Goal: Complete application form: Complete application form

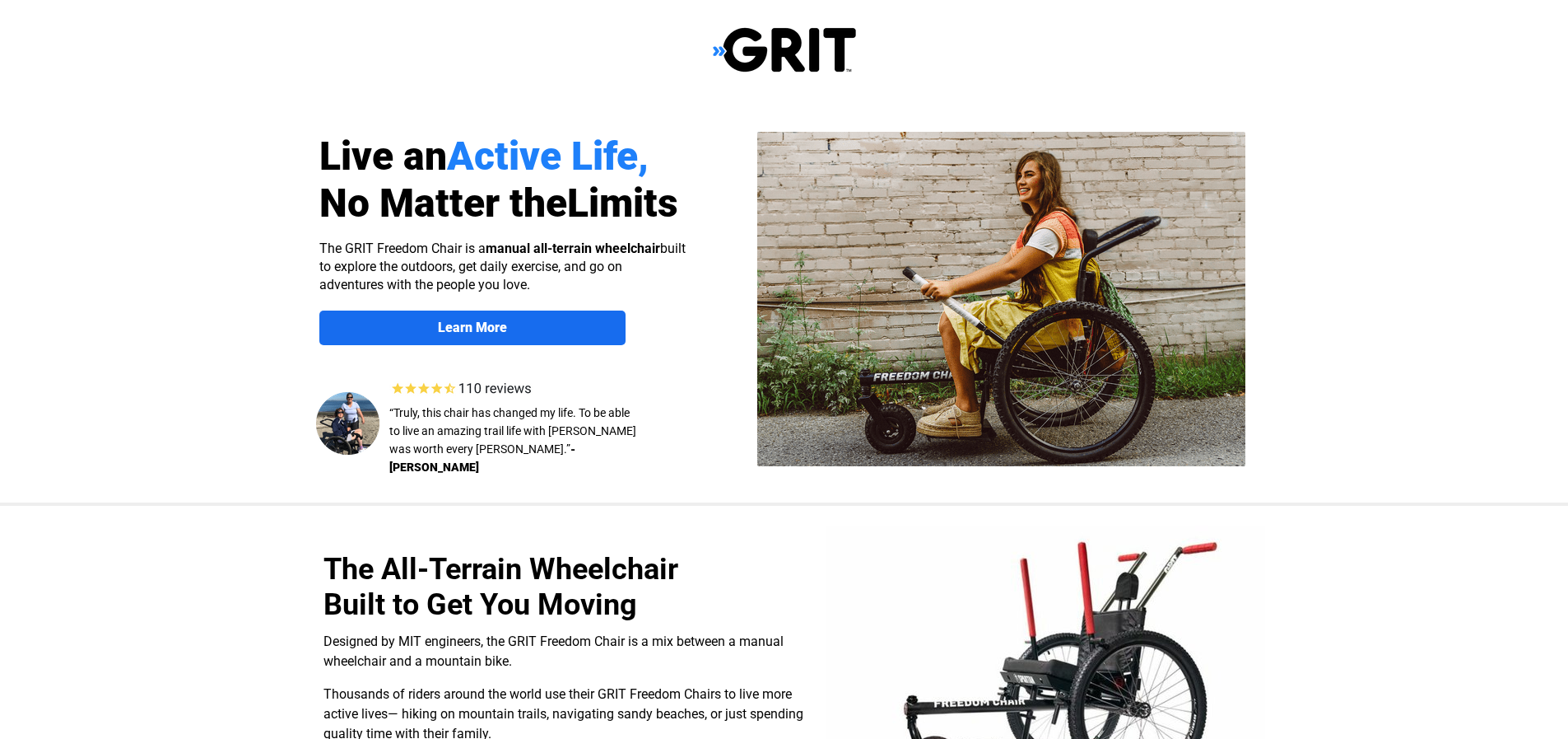
click at [506, 320] on span "Learn More" at bounding box center [472, 327] width 306 height 15
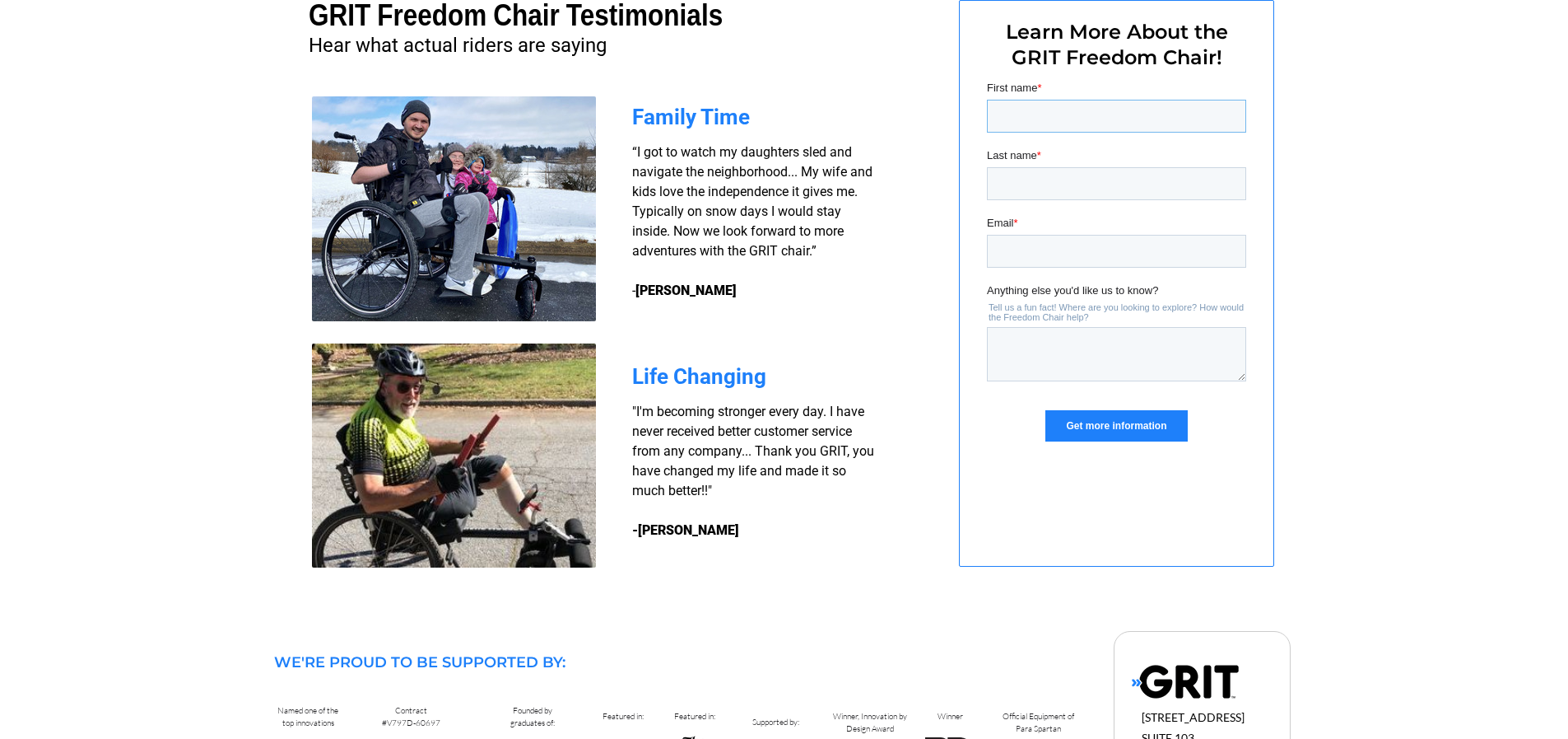
click at [1017, 116] on input "First name *" at bounding box center [1115, 116] width 259 height 33
type input "Ron"
click at [992, 184] on input "Last name *" at bounding box center [1115, 183] width 259 height 33
type input "Tayklor"
drag, startPoint x: 49, startPoint y: 171, endPoint x: 957, endPoint y: 262, distance: 912.5
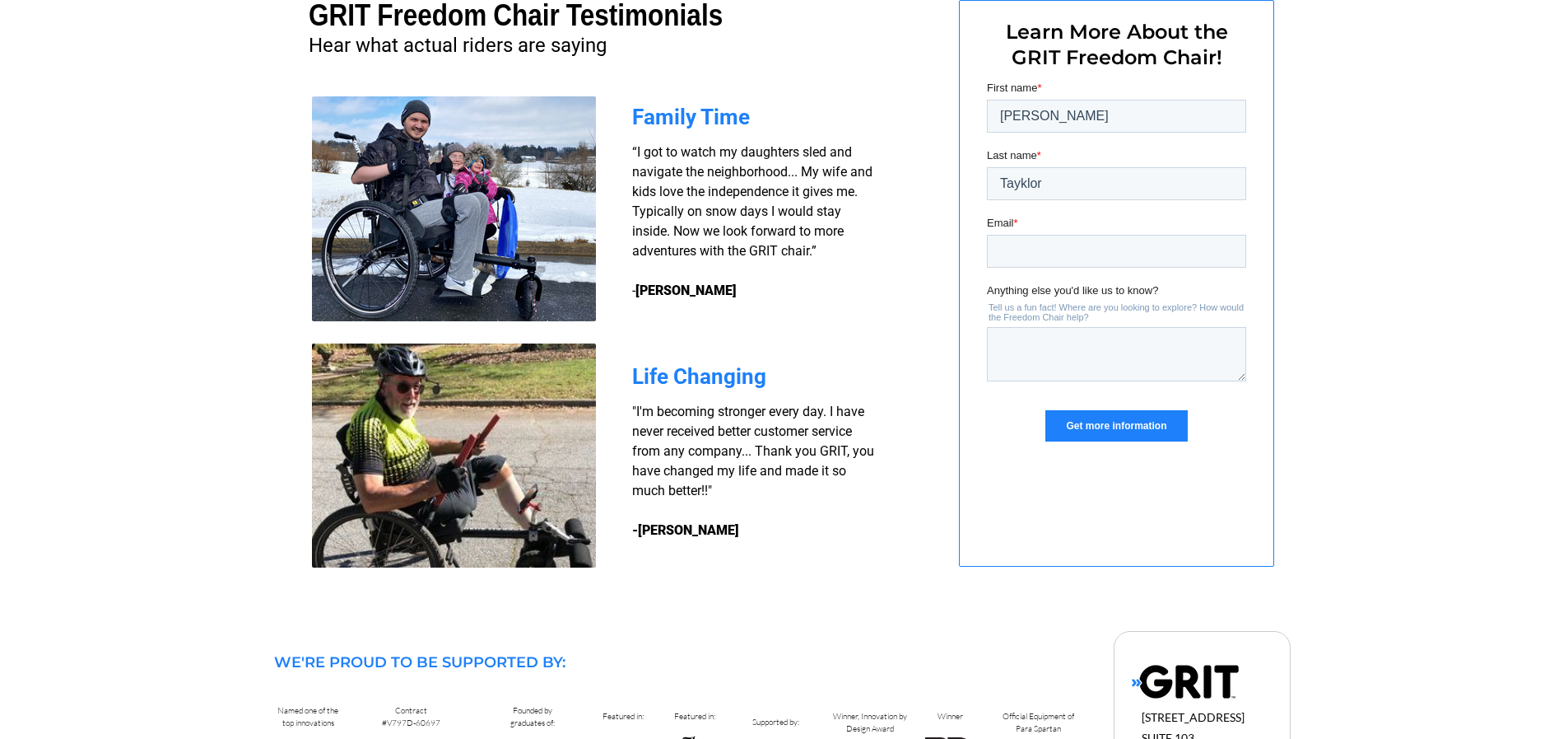
click at [957, 262] on div at bounding box center [784, 275] width 1046 height 684
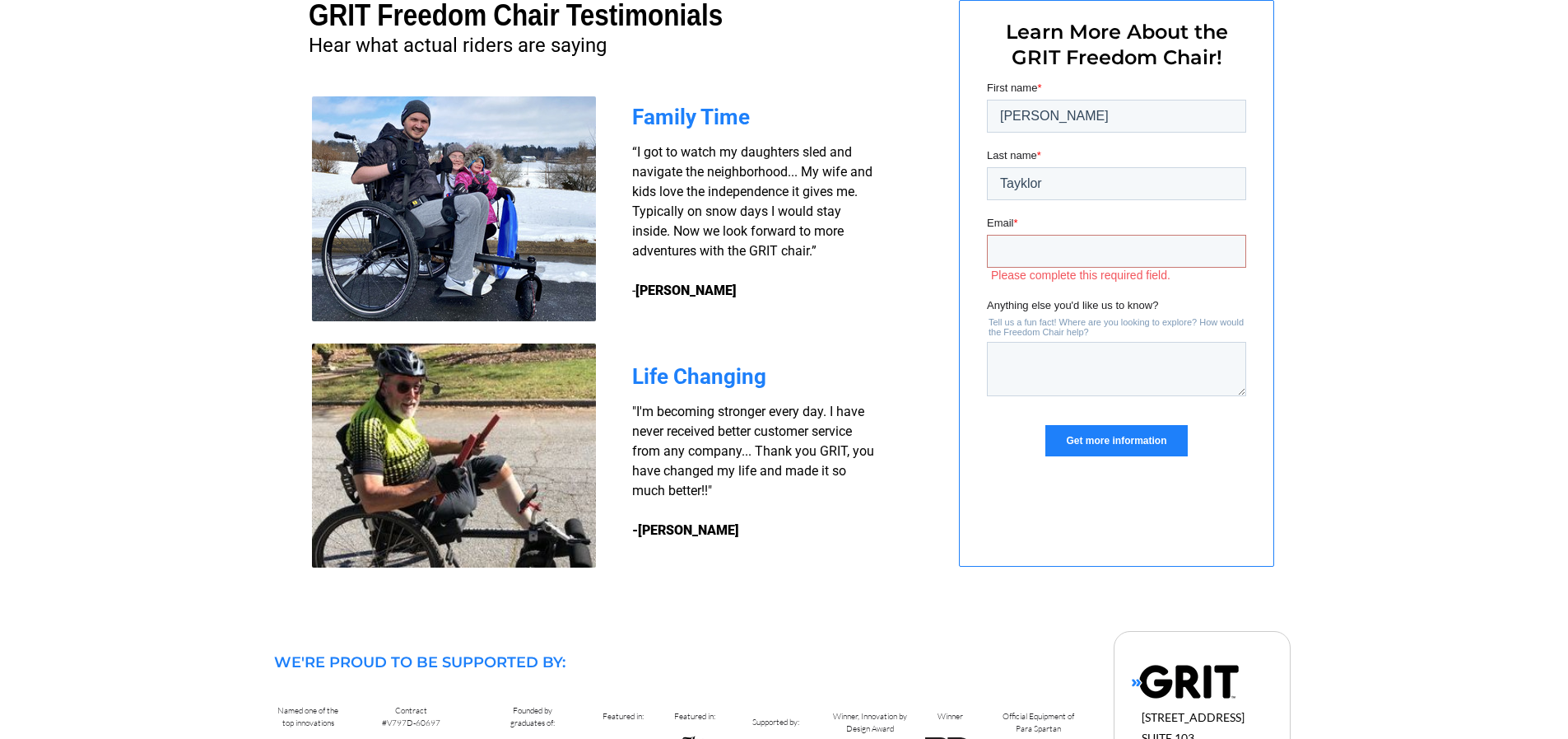
click at [957, 262] on div at bounding box center [784, 275] width 1046 height 684
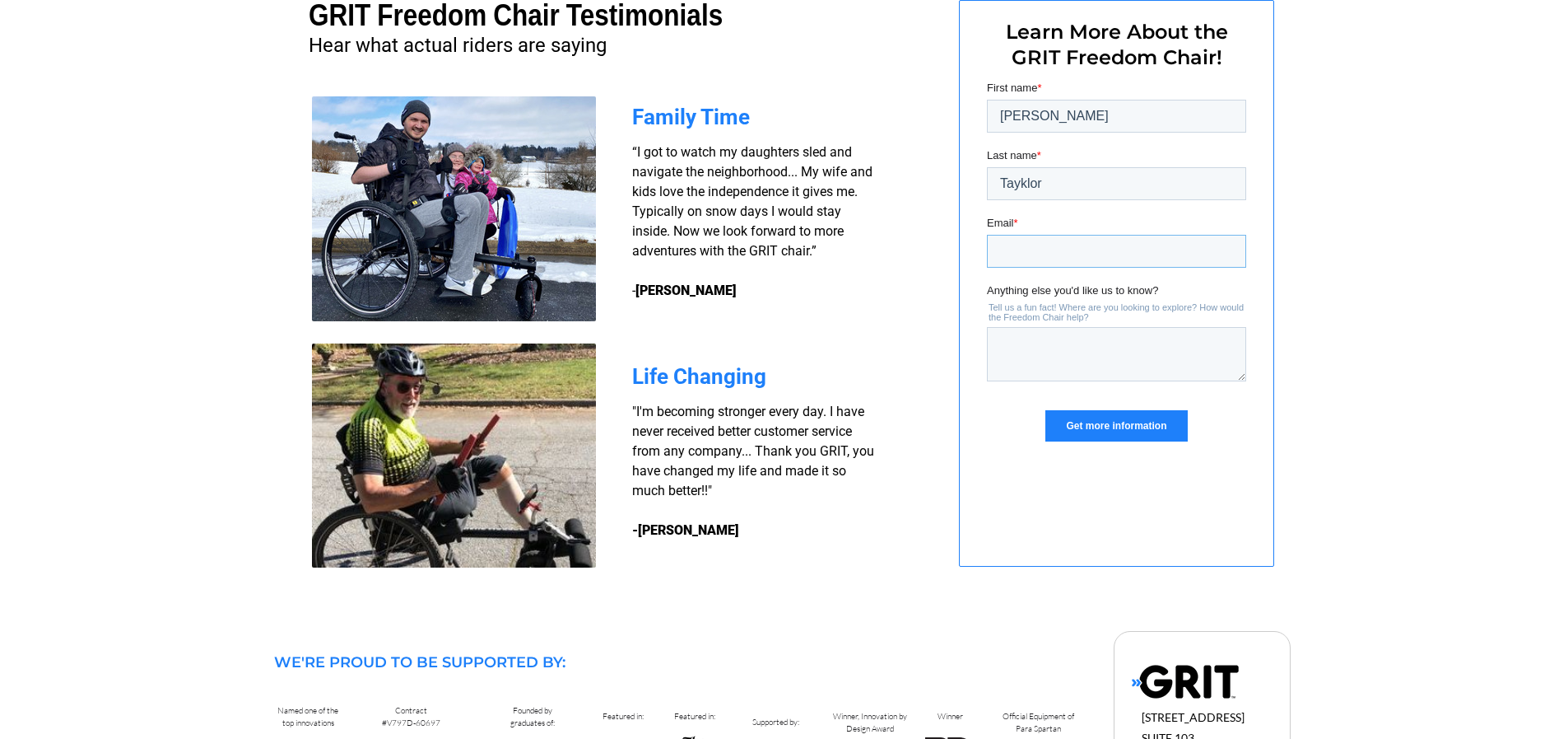
click at [1006, 256] on input "Email *" at bounding box center [1115, 251] width 259 height 33
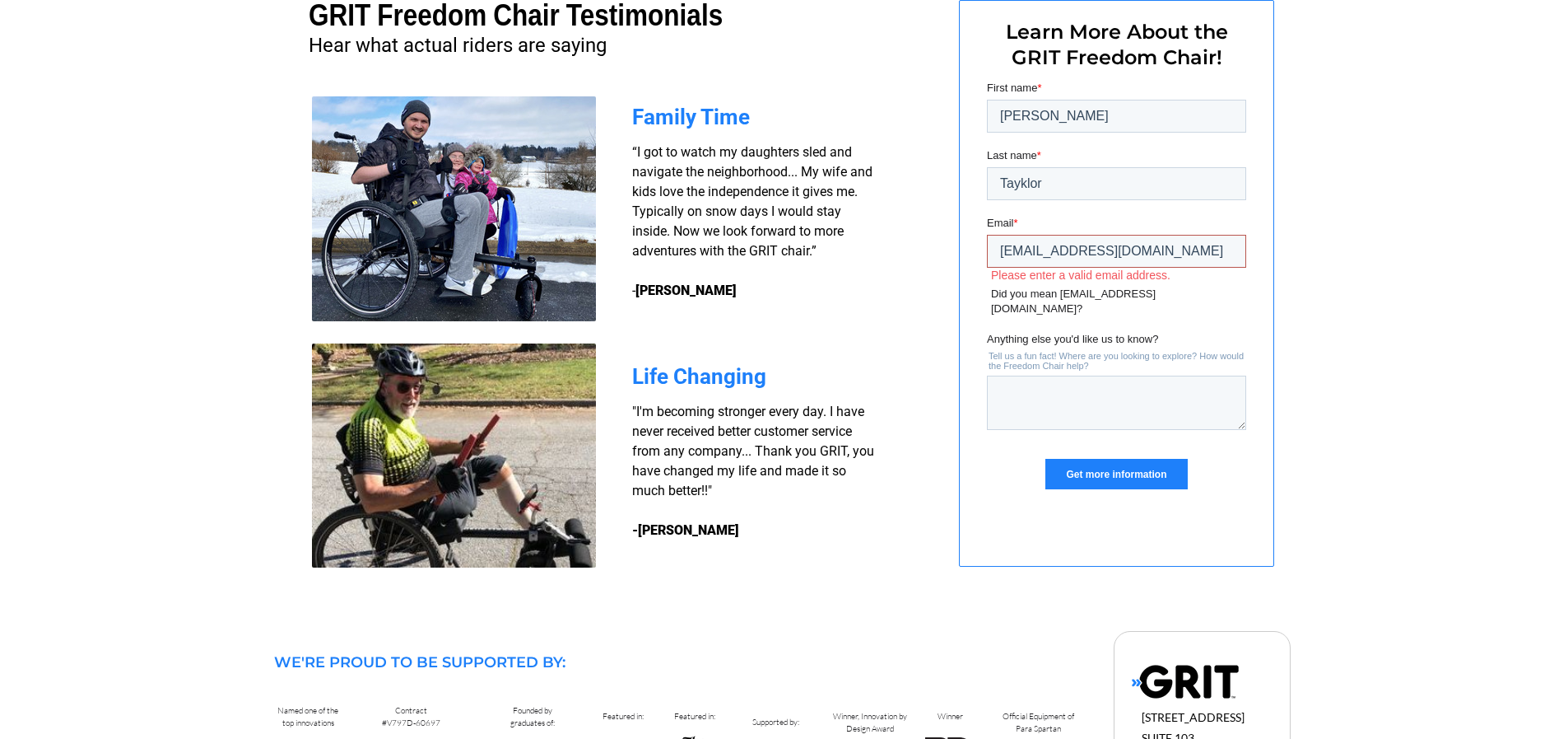
drag, startPoint x: 1179, startPoint y: 257, endPoint x: 994, endPoint y: 257, distance: 185.0
click at [994, 257] on input "ronandsuetaylor@gmaill.com" at bounding box center [1115, 251] width 259 height 33
type input "ronandsuetaylor@gmaill.com"
click at [1013, 381] on textarea "Anything else you'd like us to know?" at bounding box center [1115, 403] width 259 height 55
type textarea "prices and wieght capacity"
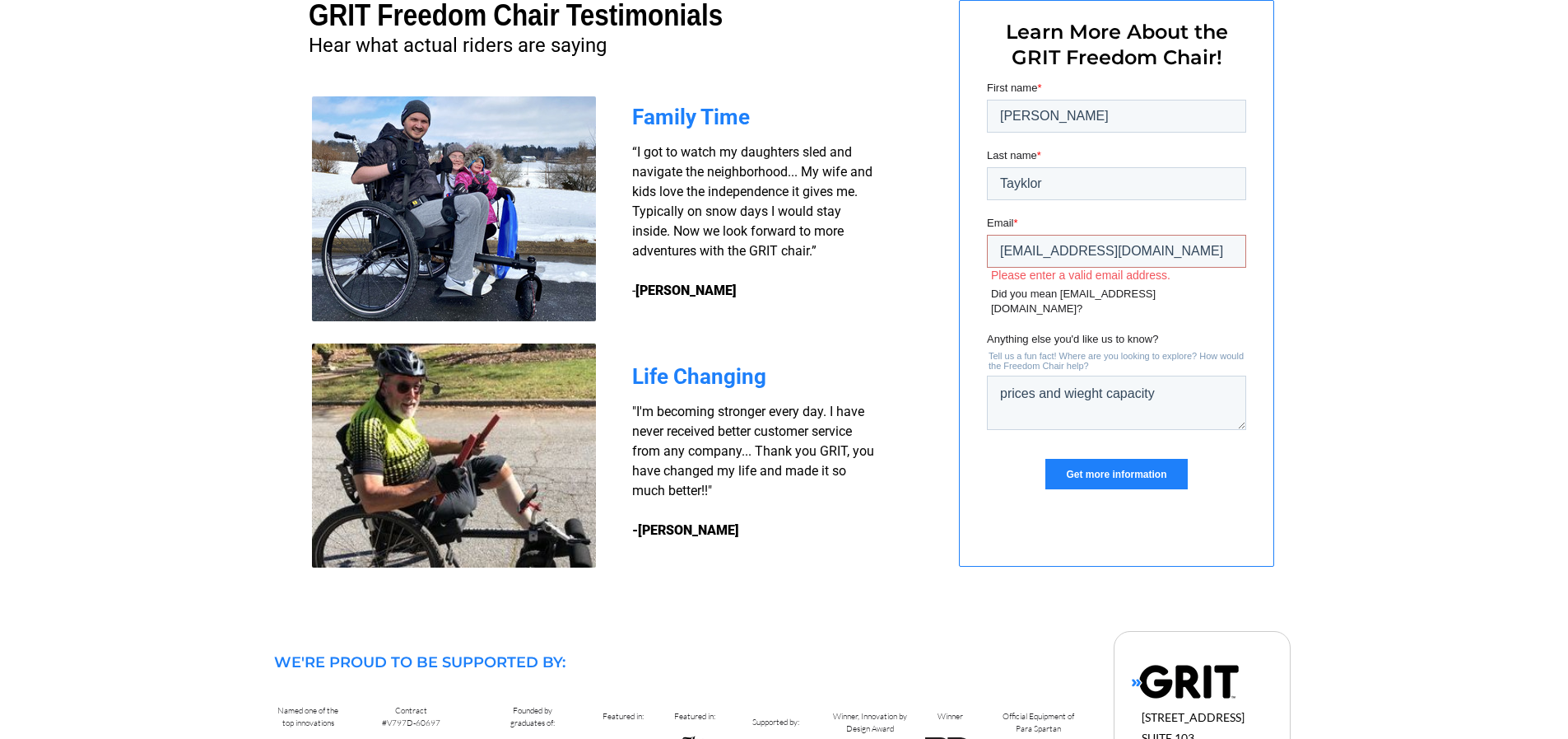
click at [1084, 459] on input "Get more information" at bounding box center [1115, 474] width 141 height 32
click at [1115, 459] on input "Get more information" at bounding box center [1115, 474] width 141 height 32
click at [1104, 459] on input "Get more information" at bounding box center [1115, 474] width 141 height 32
click at [1187, 407] on textarea "prices and wieght capacity" at bounding box center [1115, 403] width 259 height 55
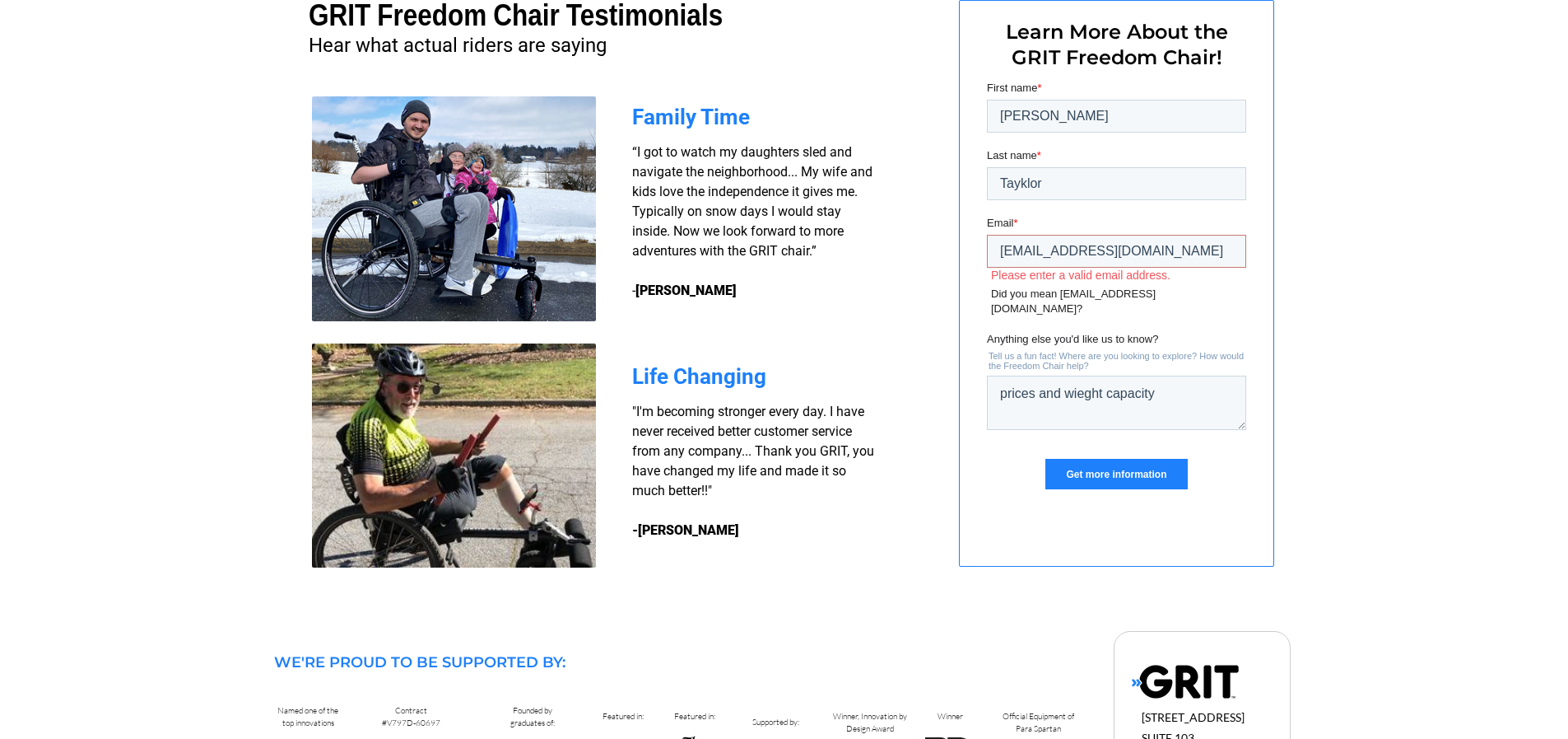
click at [1153, 464] on input "Get more information" at bounding box center [1115, 474] width 141 height 32
click at [1128, 459] on input "Get more information" at bounding box center [1115, 474] width 141 height 32
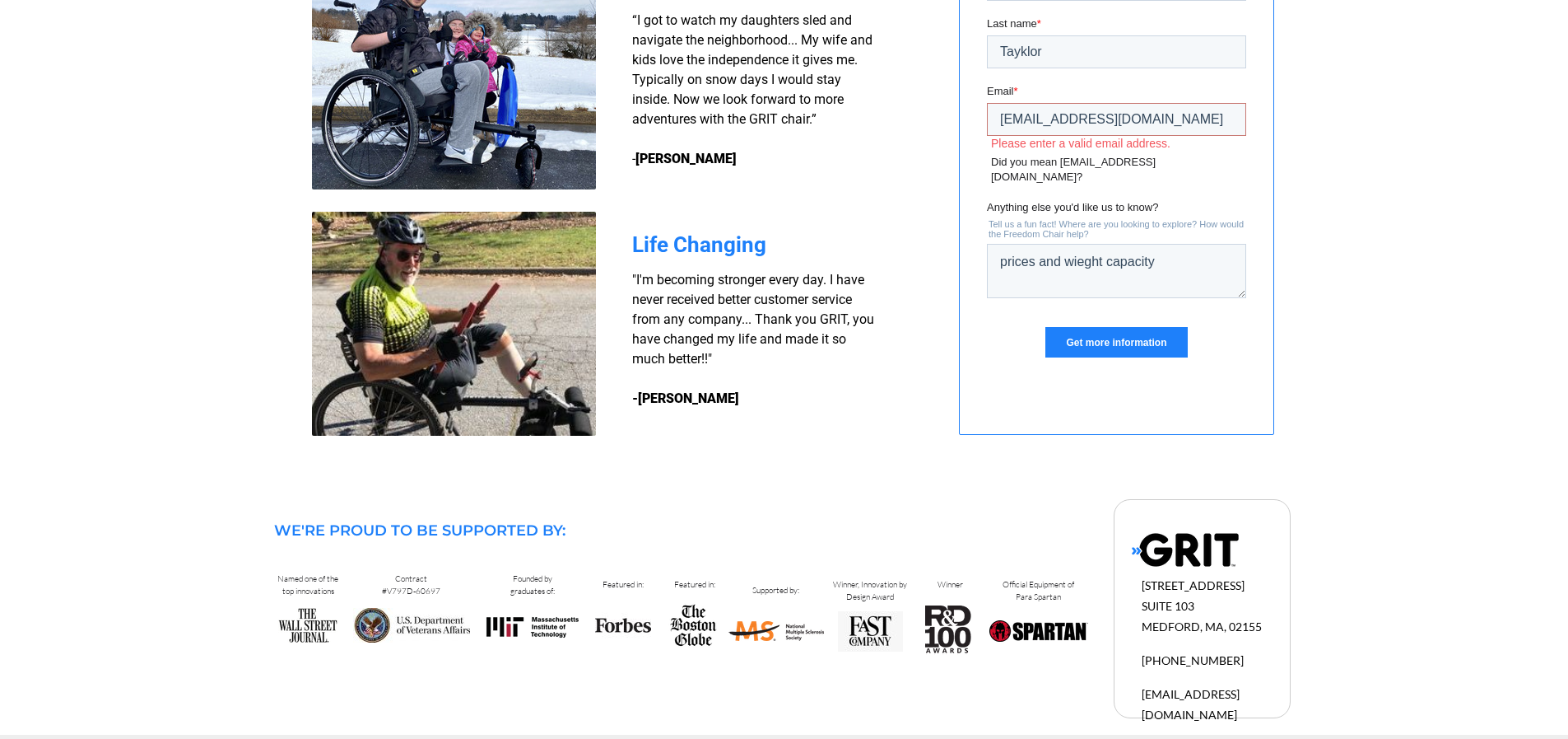
scroll to position [1419, 0]
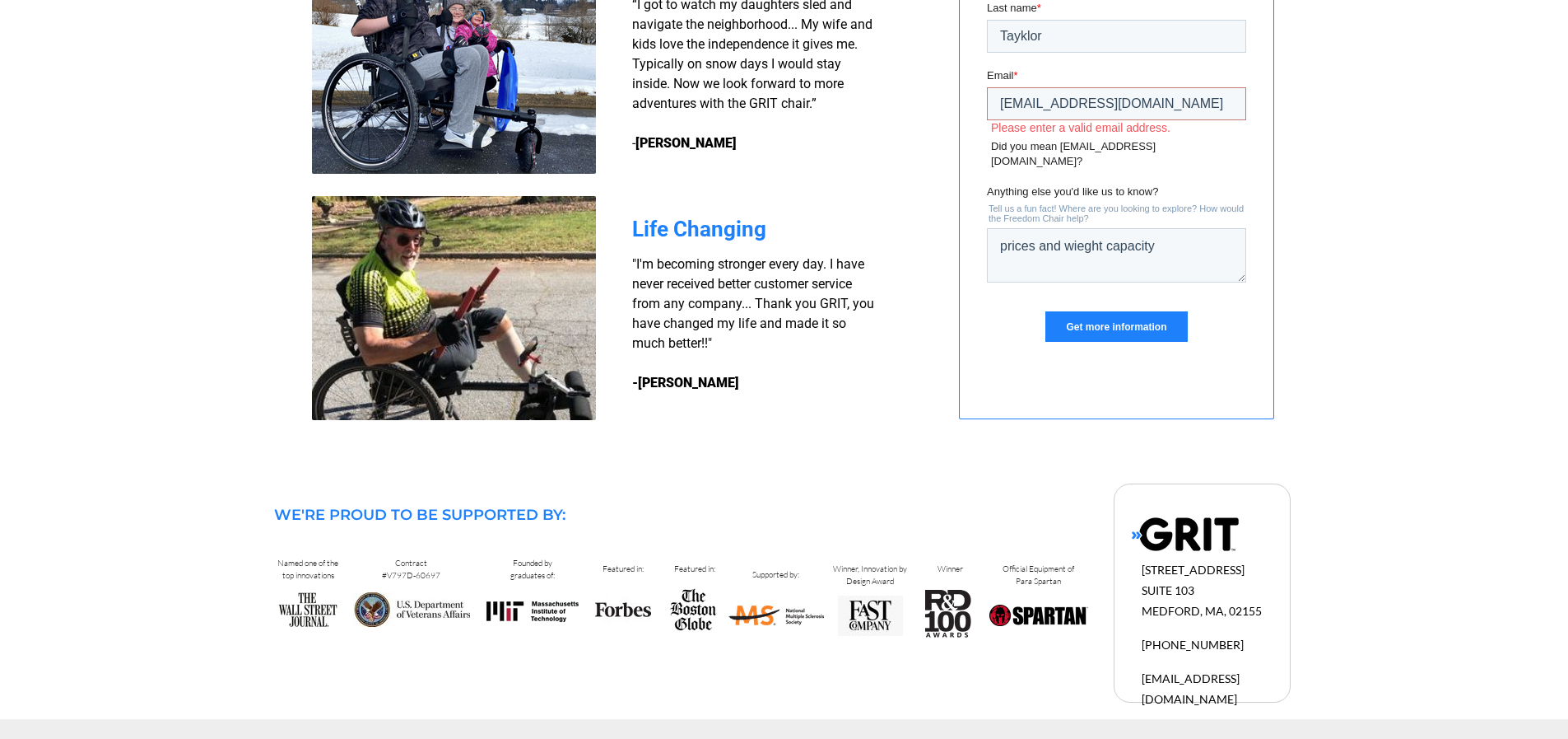
click at [1083, 313] on input "Get more information" at bounding box center [1115, 326] width 141 height 32
click at [1083, 314] on input "Get more information" at bounding box center [1115, 326] width 141 height 32
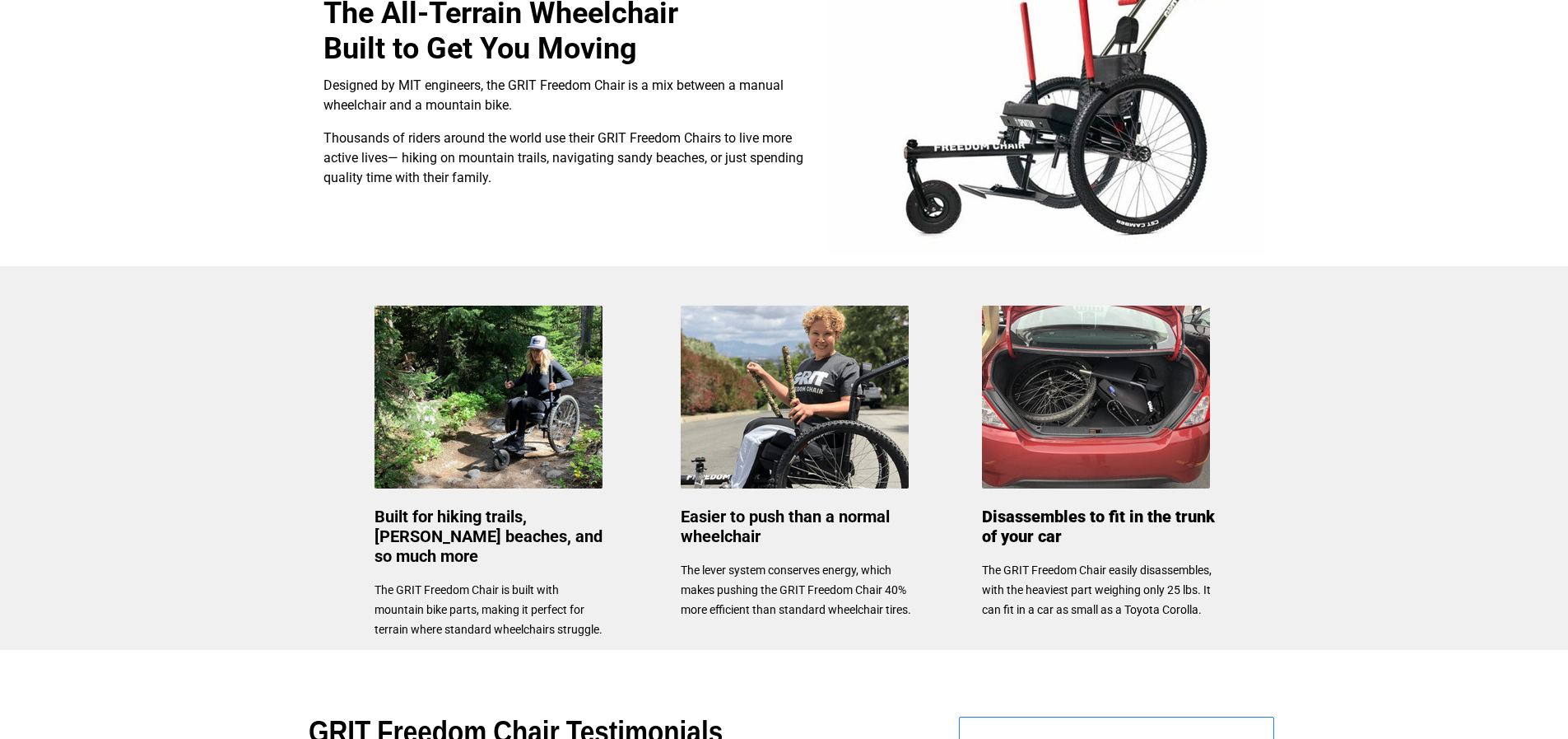
scroll to position [514, 0]
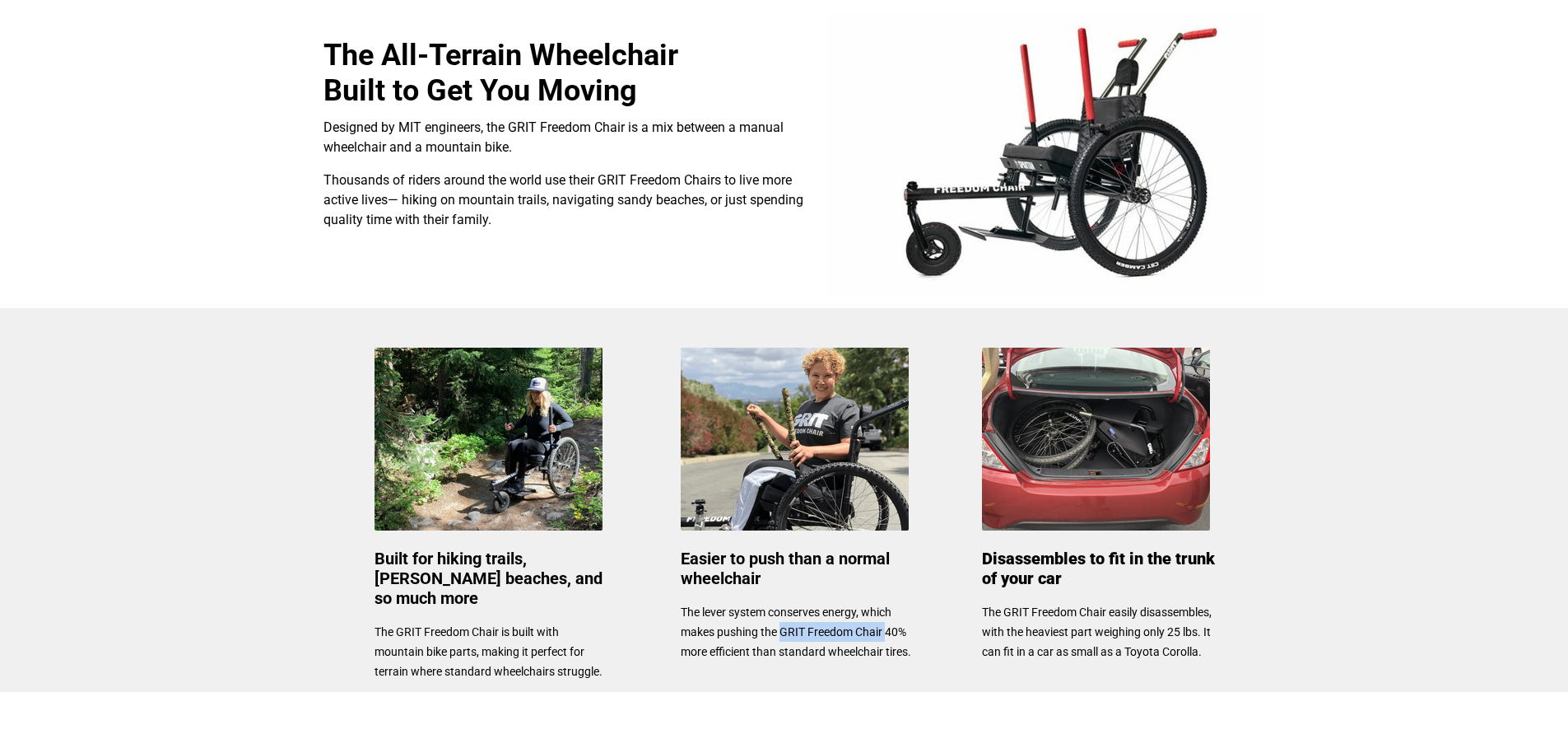
drag, startPoint x: 885, startPoint y: 629, endPoint x: 783, endPoint y: 628, distance: 102.0
click at [783, 628] on span "The lever system conserves energy, which makes pushing the GRIT Freedom Chair 4…" at bounding box center [796, 632] width 230 height 53
